Goal: Task Accomplishment & Management: Use online tool/utility

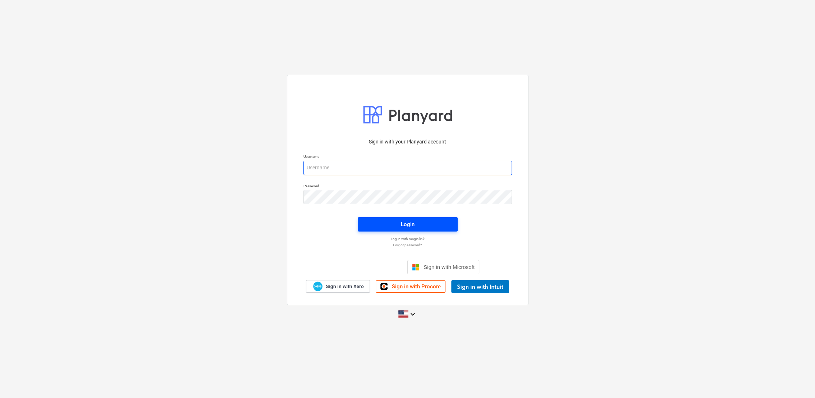
type input "[PERSON_NAME][EMAIL_ADDRESS][PERSON_NAME][DOMAIN_NAME]"
click at [413, 224] on div "Login" at bounding box center [408, 224] width 14 height 9
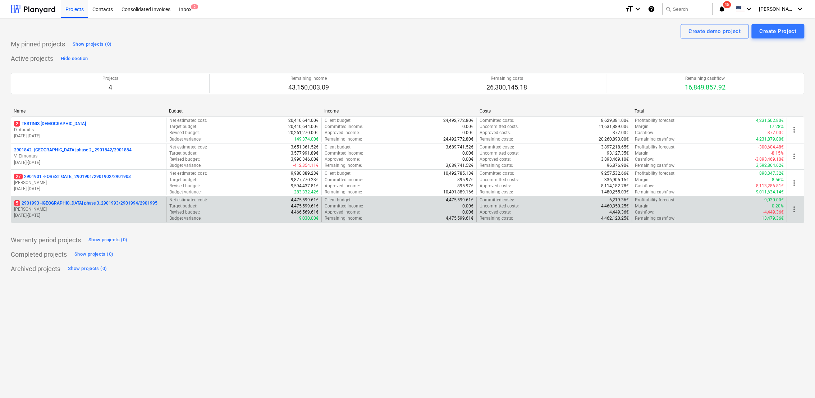
click at [85, 206] on p "[PERSON_NAME]" at bounding box center [88, 209] width 149 height 6
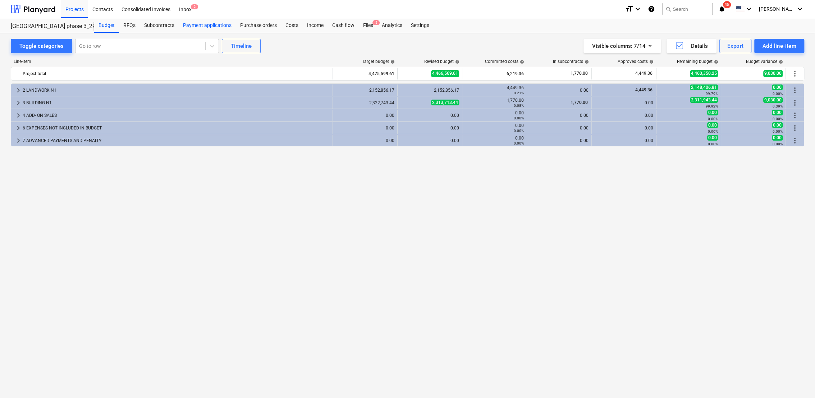
click at [220, 25] on div "Payment applications" at bounding box center [207, 25] width 57 height 14
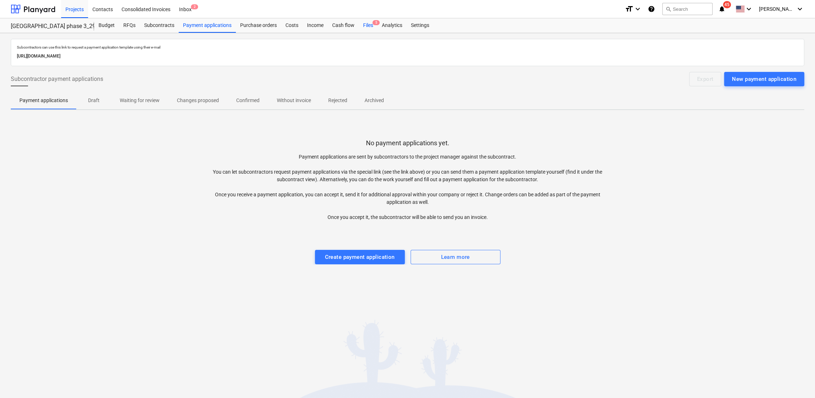
click at [365, 25] on div "Files 5" at bounding box center [368, 25] width 19 height 14
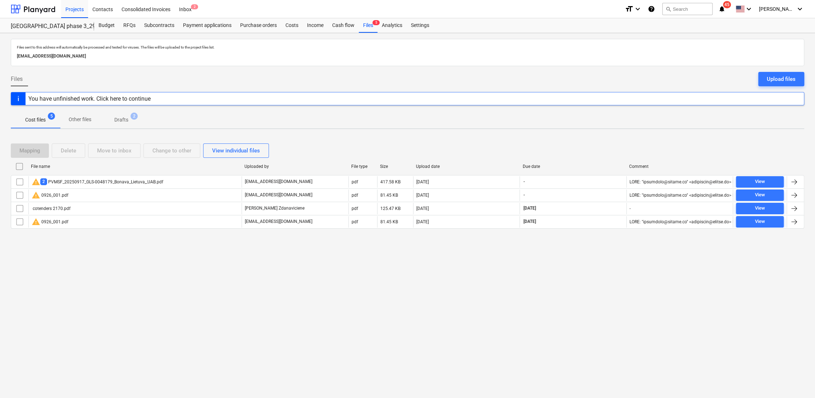
click at [124, 121] on p "Drafts" at bounding box center [121, 120] width 14 height 8
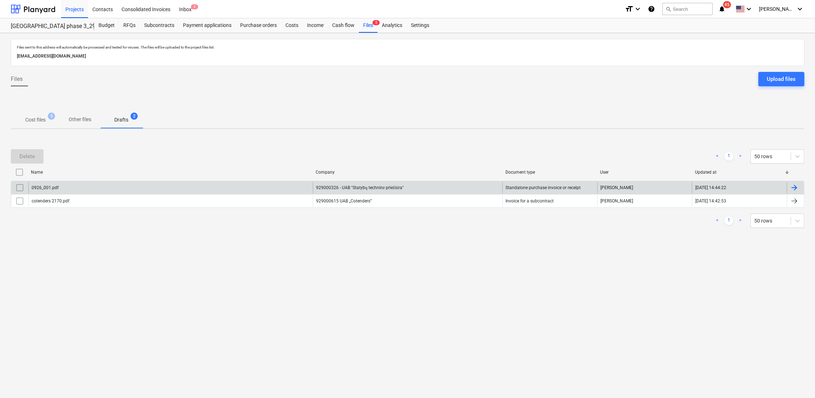
click at [796, 188] on div at bounding box center [794, 187] width 9 height 9
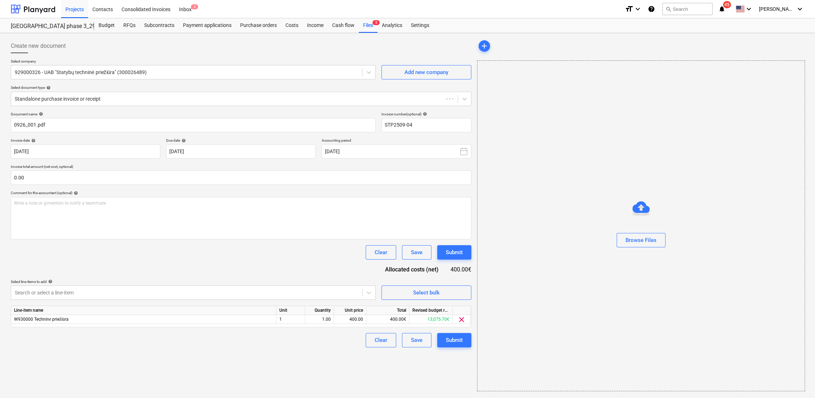
type input "STP2509-04"
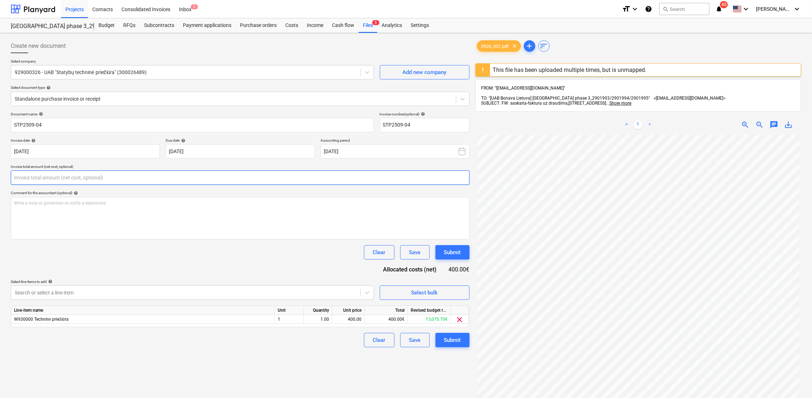
click at [152, 174] on input "text" at bounding box center [240, 177] width 459 height 14
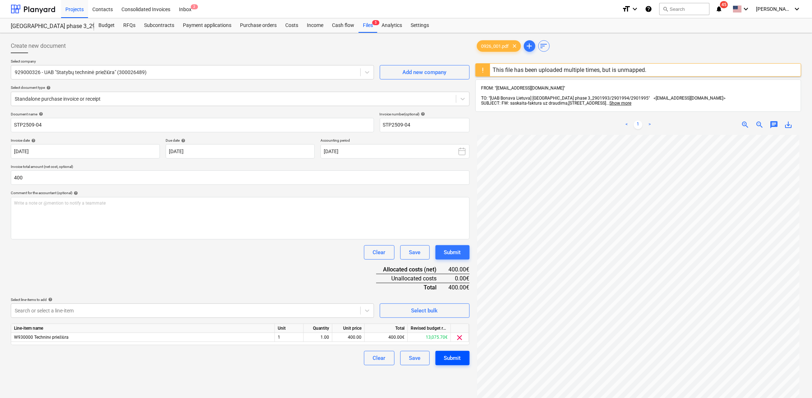
type input "400.00"
click at [448, 359] on div "Submit" at bounding box center [452, 357] width 17 height 9
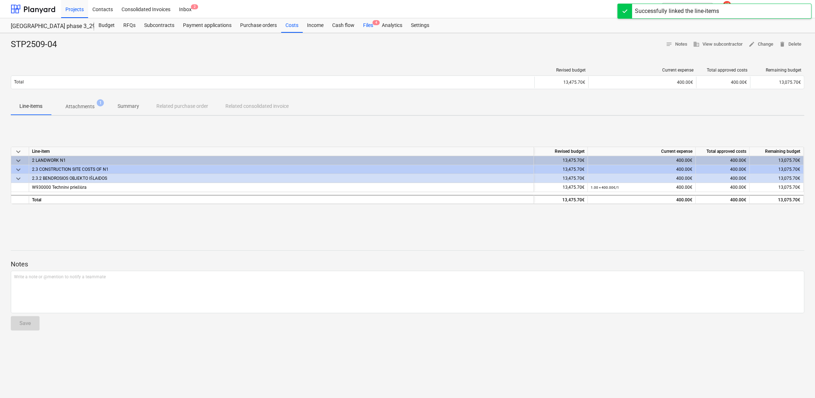
click at [368, 24] on div "Files 4" at bounding box center [368, 25] width 19 height 14
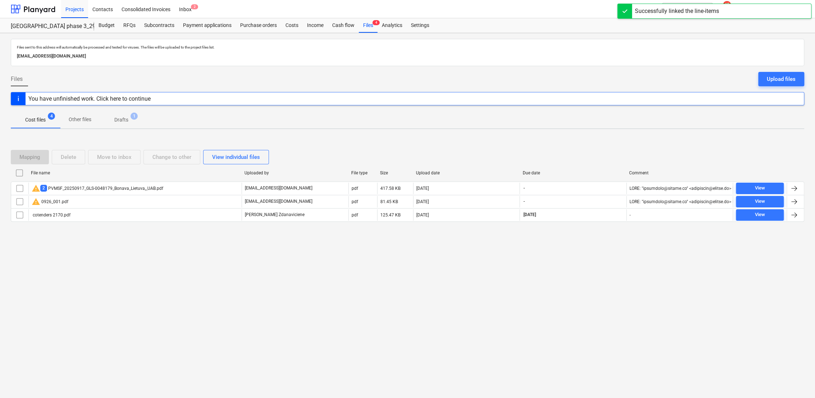
click at [118, 123] on p "Drafts" at bounding box center [121, 120] width 14 height 8
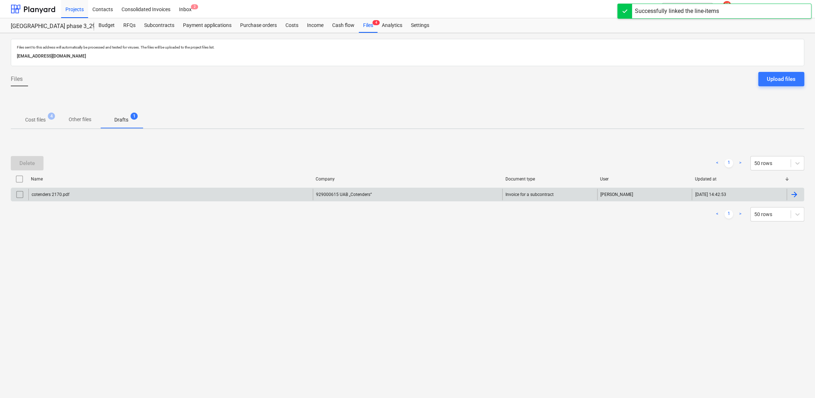
click at [795, 193] on div at bounding box center [794, 194] width 9 height 9
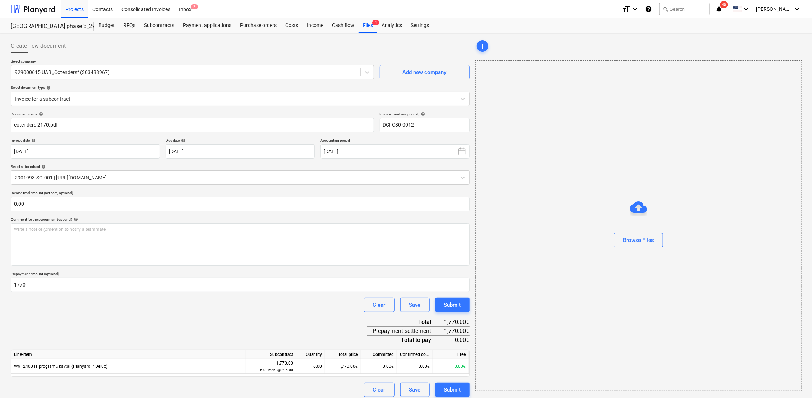
type input "DCFC80-0012"
click at [368, 25] on div "Files 4" at bounding box center [368, 25] width 19 height 14
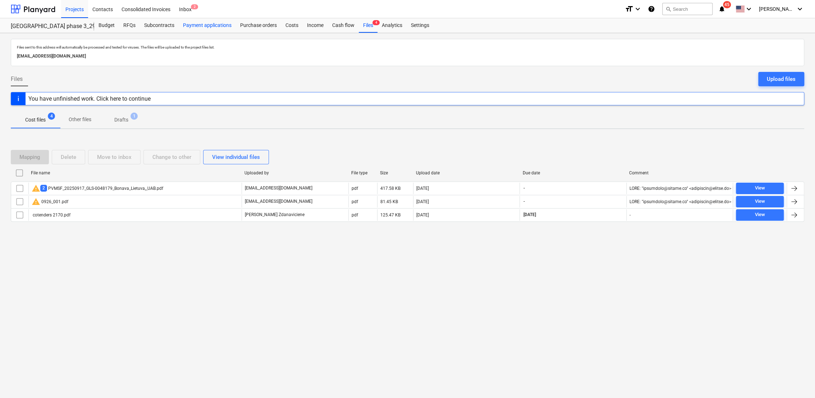
click at [195, 25] on div "Payment applications" at bounding box center [207, 25] width 57 height 14
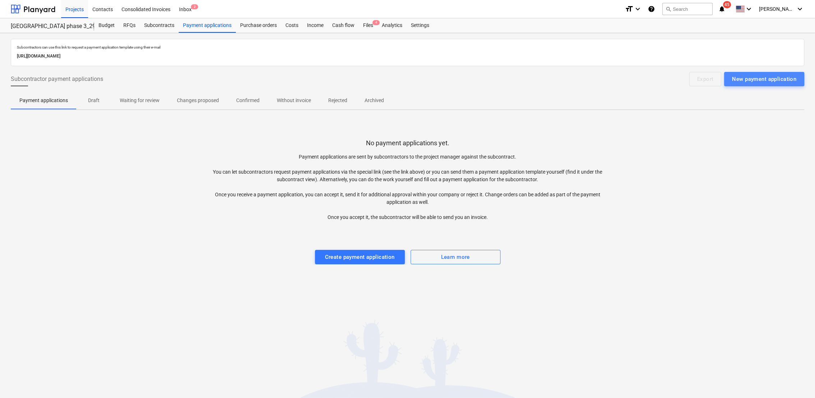
click at [768, 80] on div "New payment application" at bounding box center [764, 78] width 64 height 9
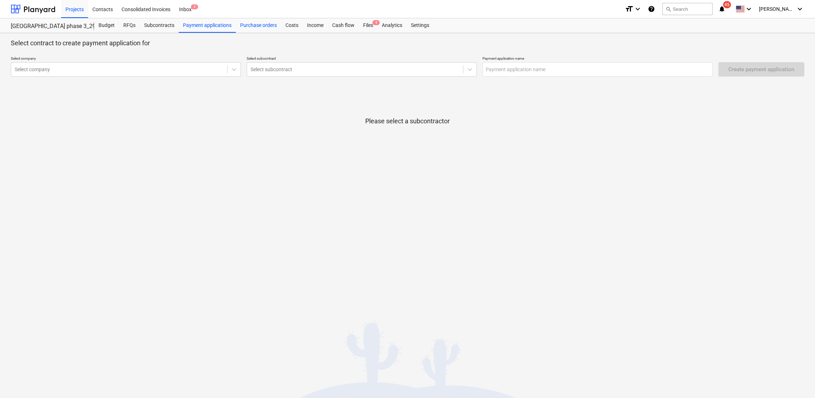
click at [258, 26] on div "Purchase orders" at bounding box center [258, 25] width 45 height 14
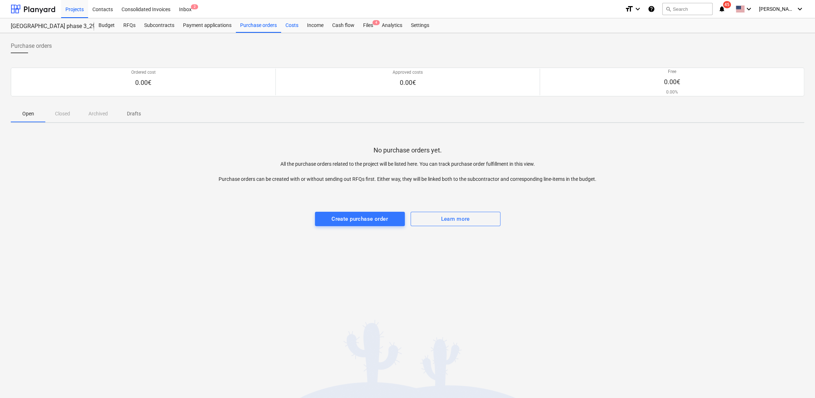
click at [290, 26] on div "Costs" at bounding box center [292, 25] width 22 height 14
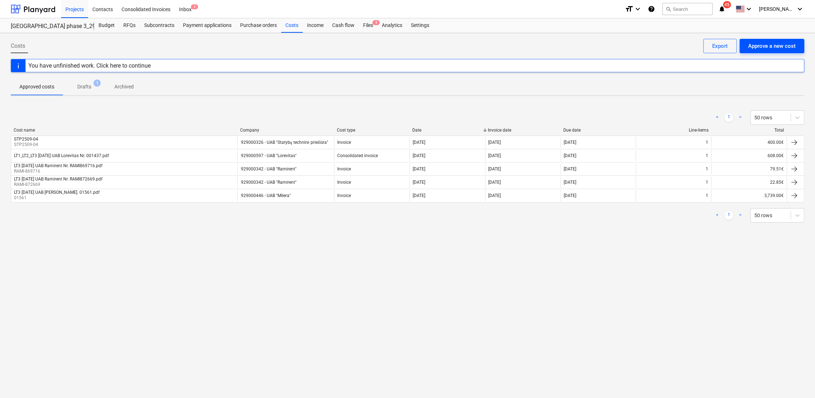
click at [781, 46] on div "Approve a new cost" at bounding box center [771, 45] width 47 height 9
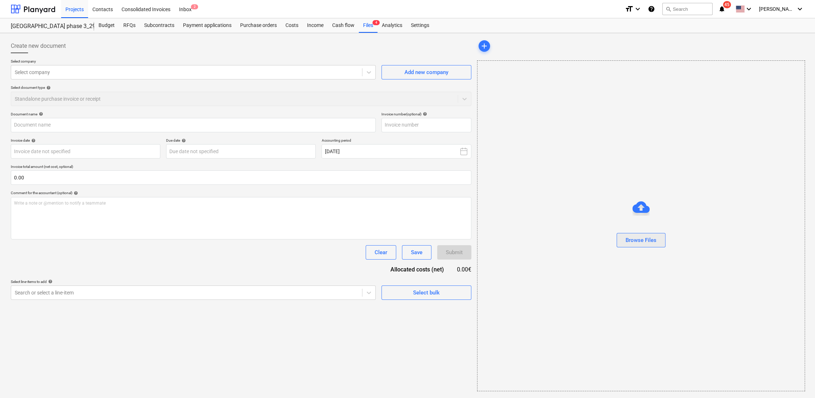
click at [651, 239] on div "Browse Files" at bounding box center [640, 239] width 31 height 9
type input "ISK_K1_25-41013.pdf"
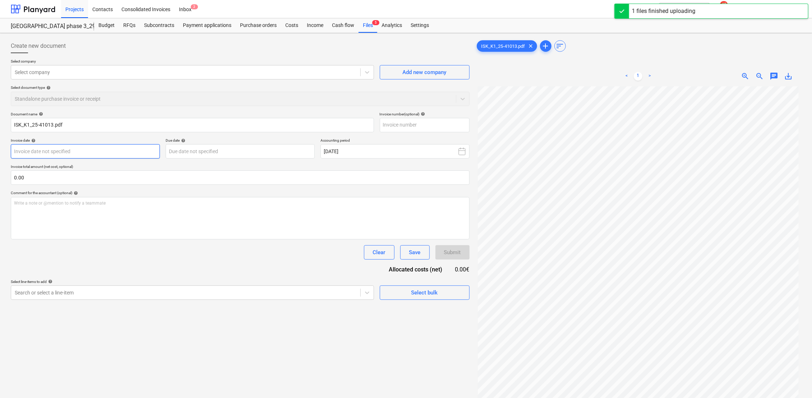
click at [41, 152] on body "Projects Contacts Consolidated Invoices Inbox 2 format_size keyboard_arrow_down…" at bounding box center [406, 199] width 812 height 398
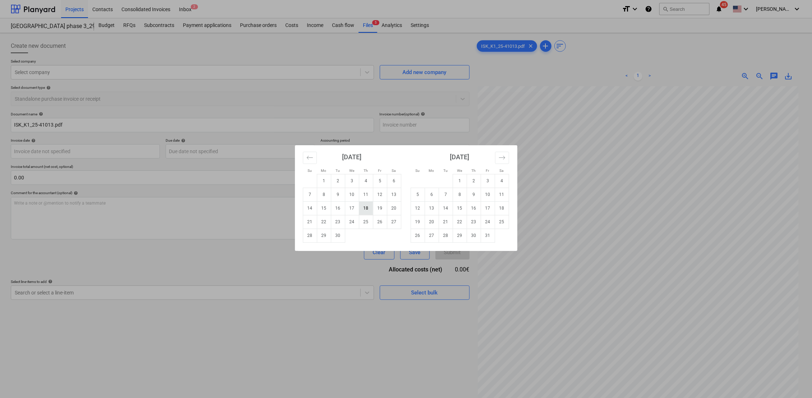
click at [368, 210] on td "18" at bounding box center [366, 208] width 14 height 14
type input "[DATE]"
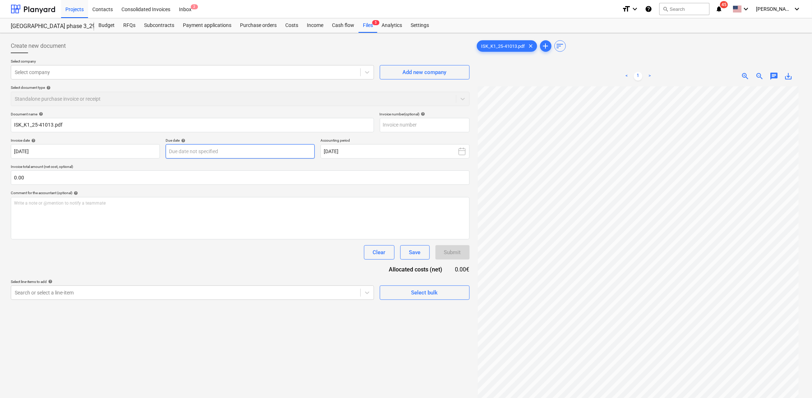
click at [200, 152] on body "Projects Contacts Consolidated Invoices Inbox 2 format_size keyboard_arrow_down…" at bounding box center [406, 199] width 812 height 398
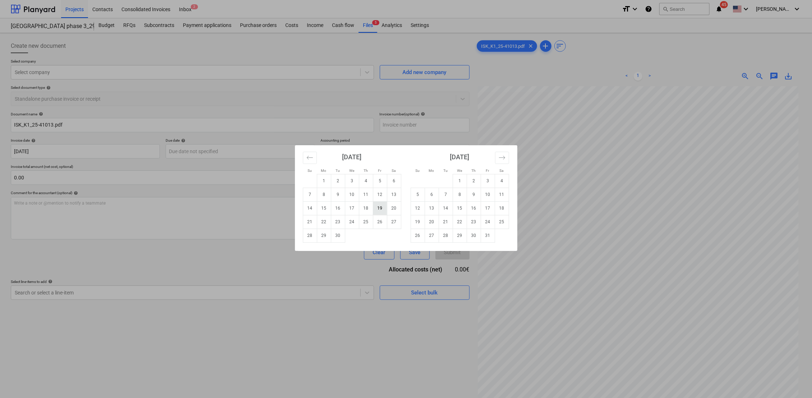
click at [381, 209] on td "19" at bounding box center [380, 208] width 14 height 14
type input "[DATE]"
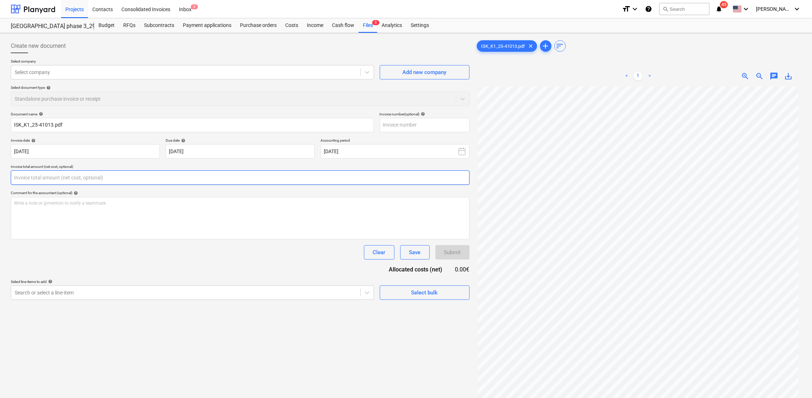
click at [69, 176] on input "text" at bounding box center [240, 177] width 459 height 14
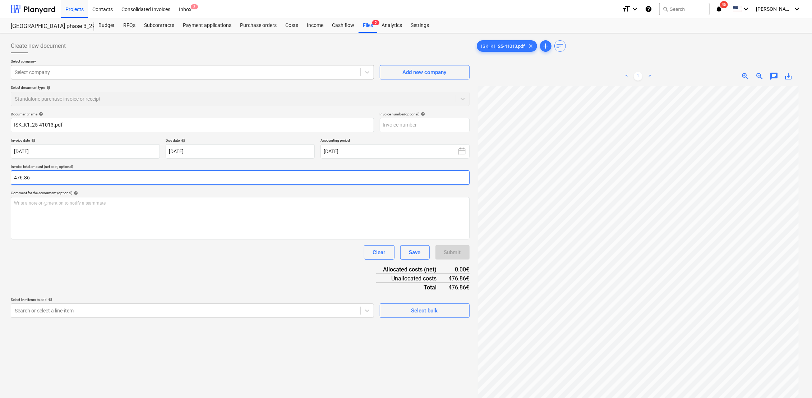
type input "476.86"
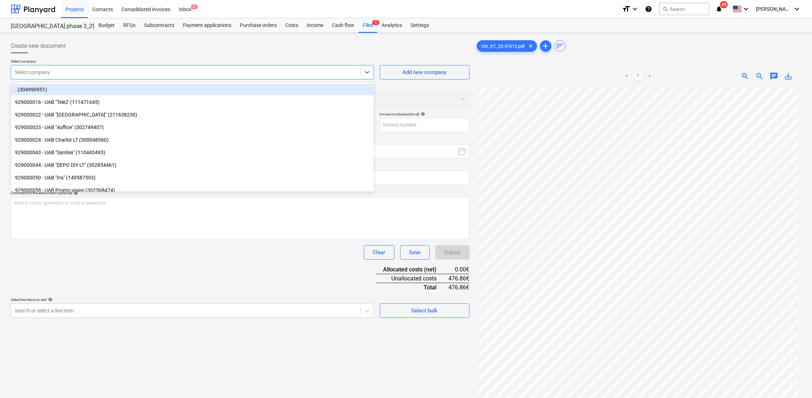
click at [51, 74] on div at bounding box center [186, 72] width 342 height 7
type input "eso"
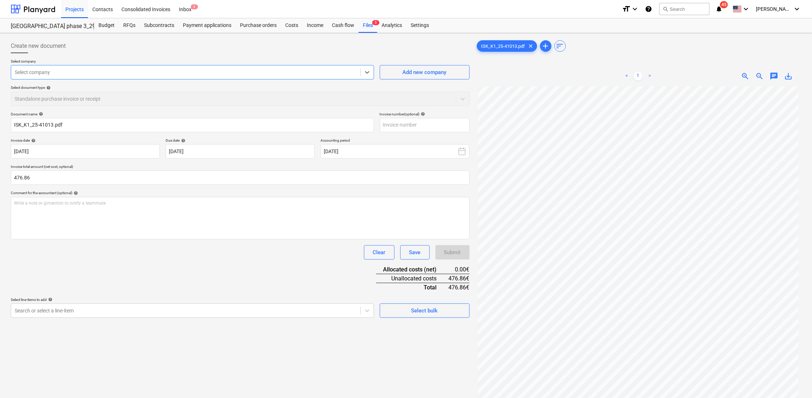
click at [52, 72] on div at bounding box center [186, 72] width 342 height 7
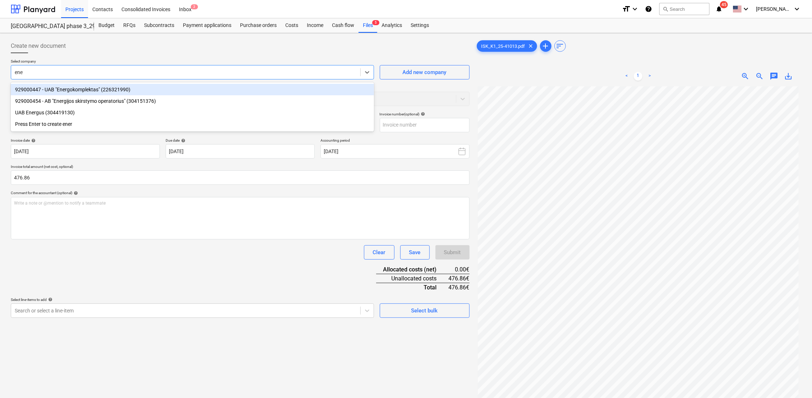
type input "ener"
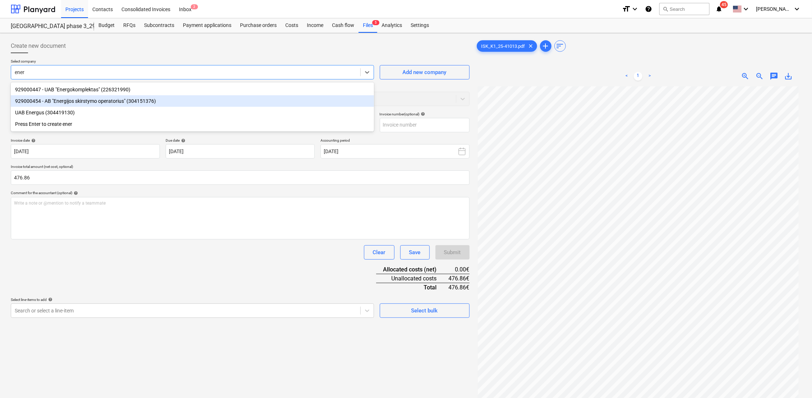
click at [98, 101] on div "929000454 - AB "Energijos skirstymo operatorius" (304151376)" at bounding box center [192, 100] width 363 height 11
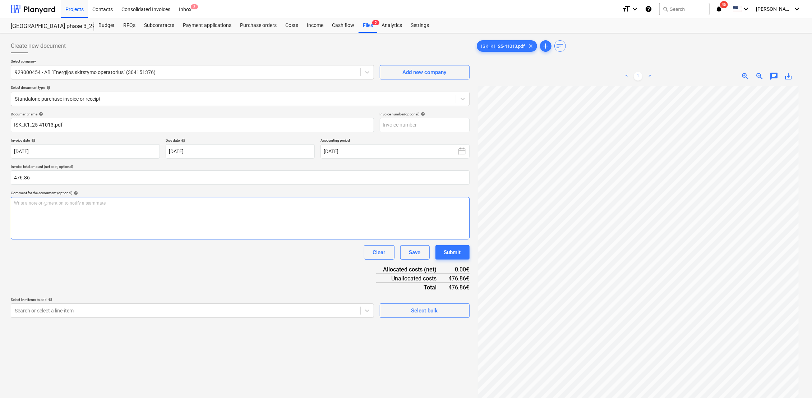
click at [49, 201] on p "Write a note or @mention to notify a teammate [PERSON_NAME]" at bounding box center [240, 203] width 452 height 6
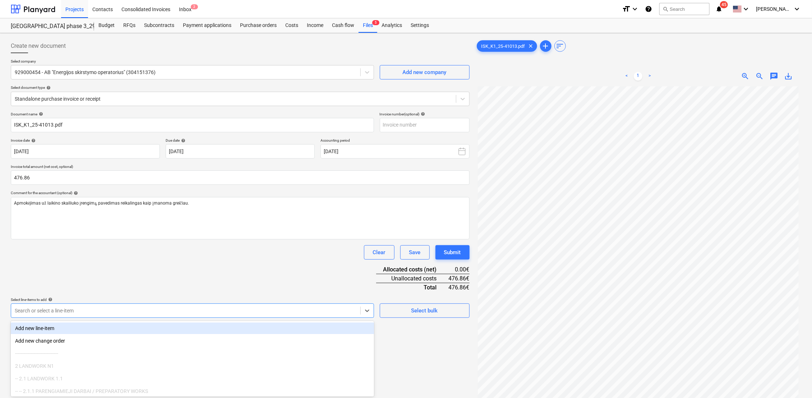
scroll to position [35, 0]
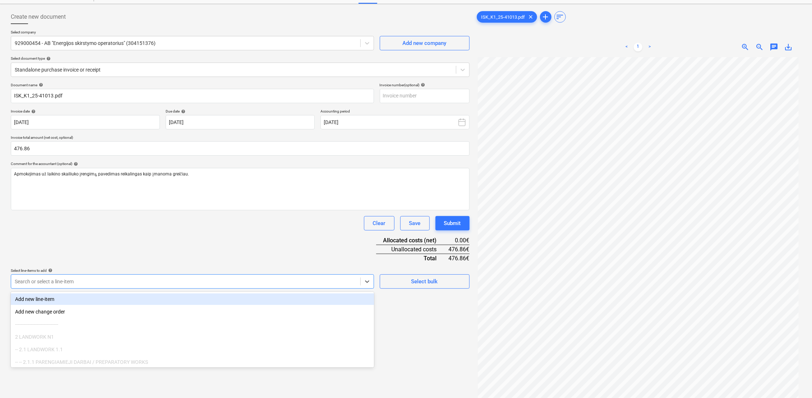
click at [46, 311] on body "Projects Contacts Consolidated Invoices Inbox 2 format_size keyboard_arrow_down…" at bounding box center [406, 170] width 812 height 398
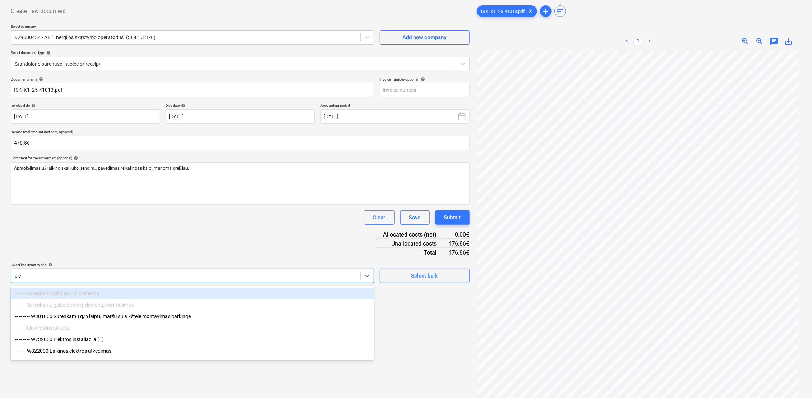
type input "elek"
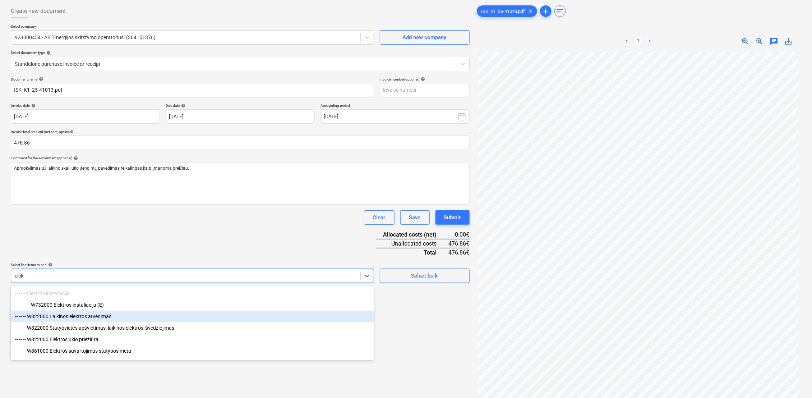
click at [108, 316] on div "-- -- -- W822000 Laikinos elektros atvedimas" at bounding box center [192, 315] width 363 height 11
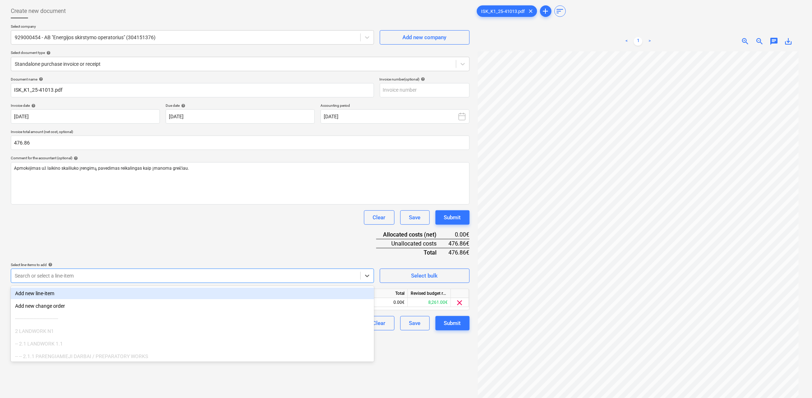
click at [188, 242] on div "Document name help ISK_K1_25-41013.pdf Invoice number (optional) help Invoice d…" at bounding box center [240, 203] width 459 height 253
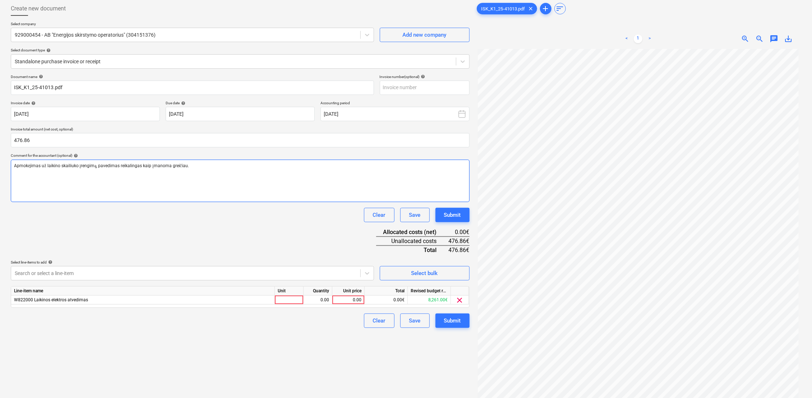
scroll to position [72, 0]
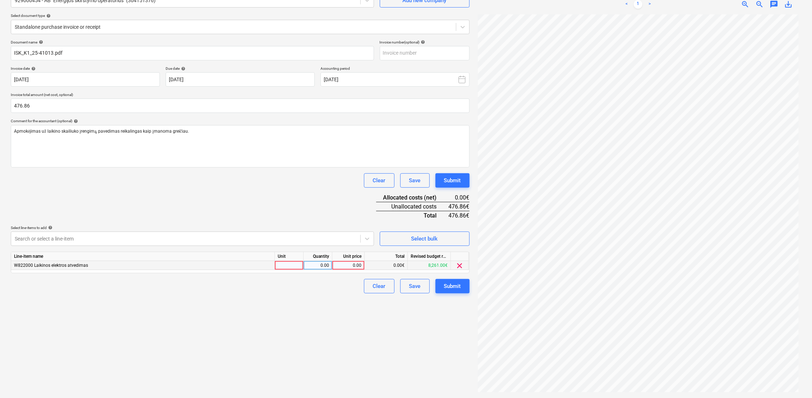
click at [282, 264] on div at bounding box center [289, 265] width 29 height 9
type input "k-tas"
click at [319, 266] on div "0.00" at bounding box center [318, 265] width 23 height 9
type input "1"
click at [319, 295] on div "Create new document Select company 929000454 - AB "Energijos skirstymo operator…" at bounding box center [240, 179] width 465 height 431
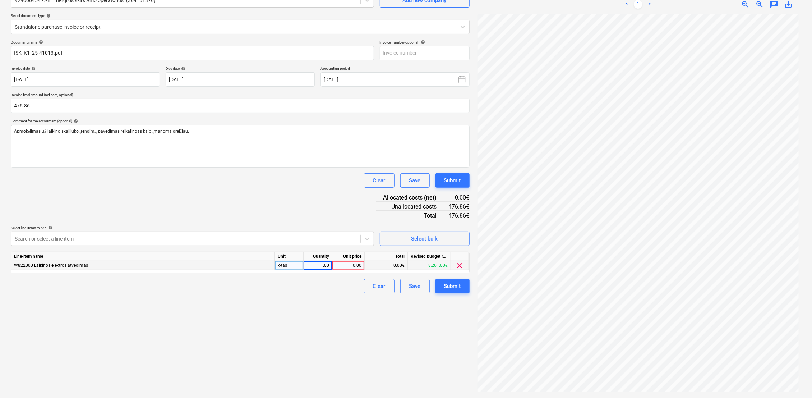
click at [351, 267] on div "0.00" at bounding box center [348, 265] width 26 height 9
type input "476.86"
click at [345, 310] on div "Create new document Select company 929000454 - AB "Energijos skirstymo operator…" at bounding box center [240, 179] width 465 height 431
click at [456, 287] on div "Submit" at bounding box center [452, 285] width 17 height 9
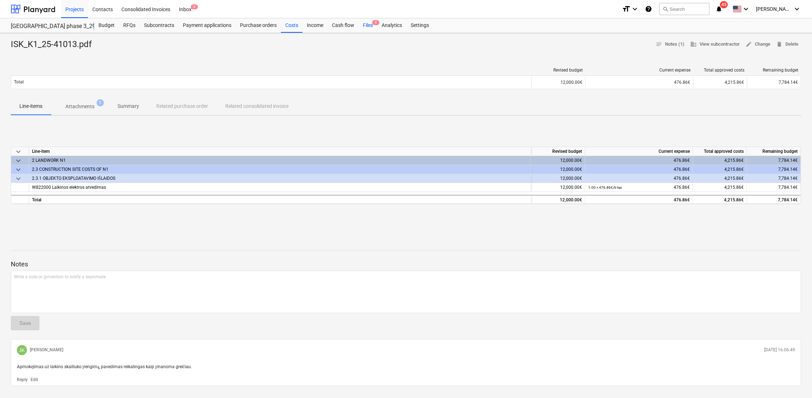
click at [365, 26] on div "Files 4" at bounding box center [368, 25] width 19 height 14
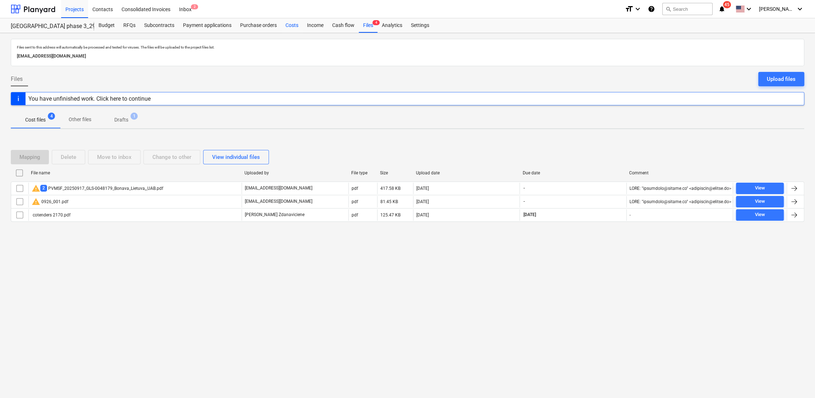
click at [287, 25] on div "Costs" at bounding box center [292, 25] width 22 height 14
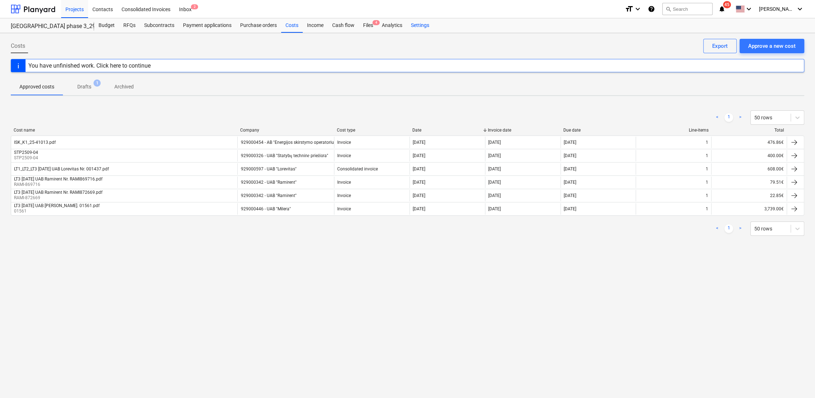
click at [423, 23] on div "Settings" at bounding box center [419, 25] width 27 height 14
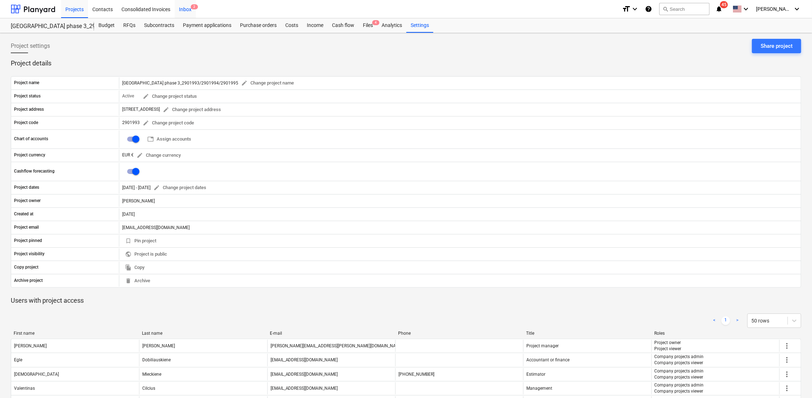
click at [187, 9] on div "Inbox 2" at bounding box center [185, 9] width 21 height 18
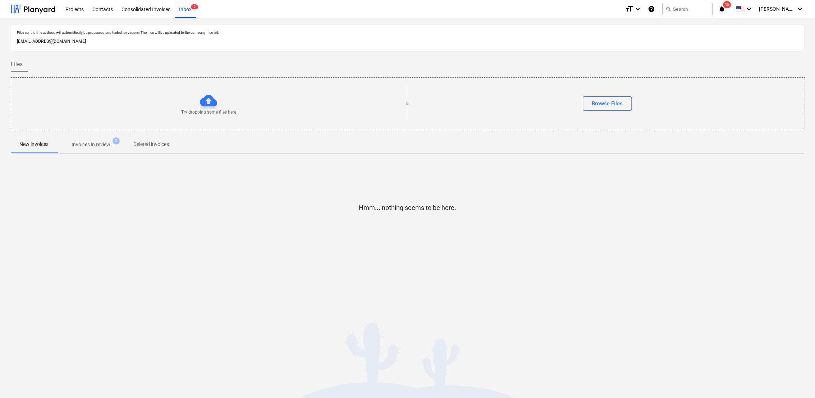
click at [97, 149] on span "Invoices in review 2" at bounding box center [91, 144] width 68 height 13
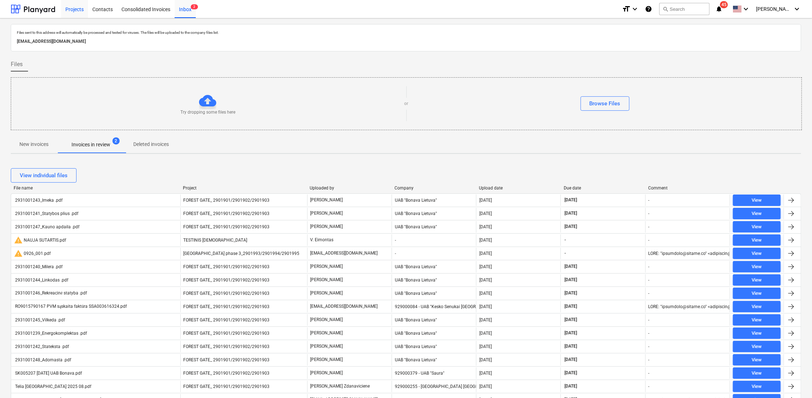
click at [75, 7] on div "Projects" at bounding box center [74, 9] width 27 height 18
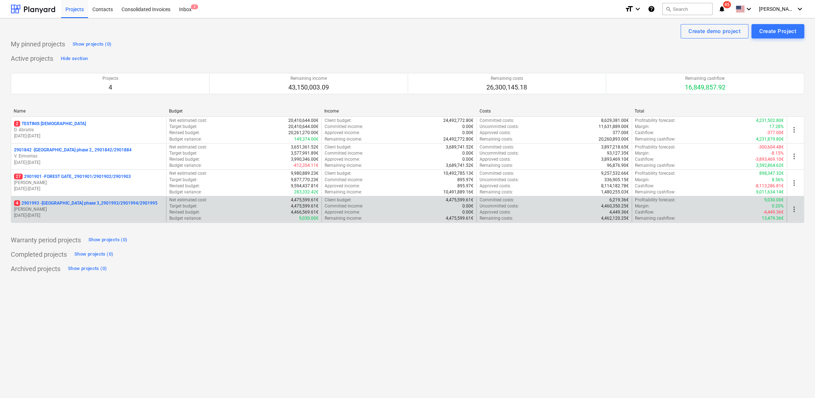
click at [77, 200] on p "4 2901993 - [GEOGRAPHIC_DATA] phase 3_2901993/2901994/2901995" at bounding box center [85, 203] width 143 height 6
